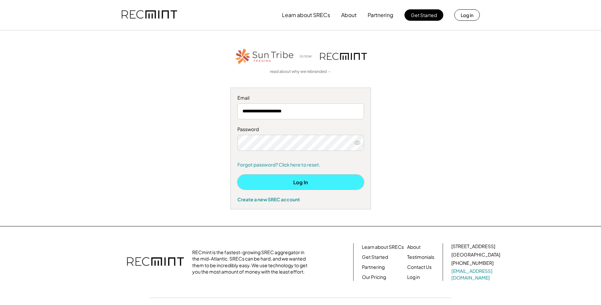
click at [294, 184] on button "Log In" at bounding box center [300, 182] width 126 height 15
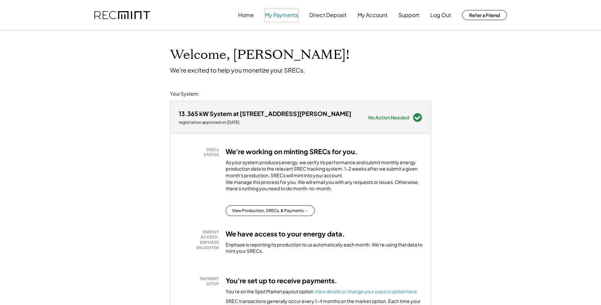
click at [278, 16] on button "My Payments" at bounding box center [281, 14] width 33 height 13
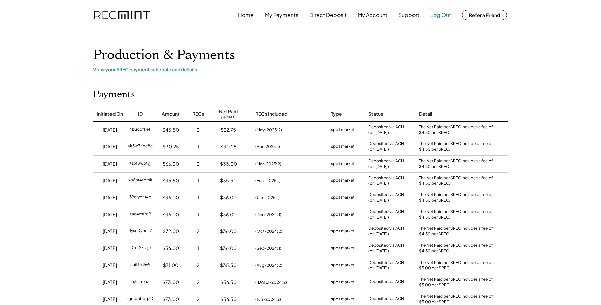
click at [439, 14] on button "Log Out" at bounding box center [440, 14] width 21 height 13
